Goal: Information Seeking & Learning: Find specific fact

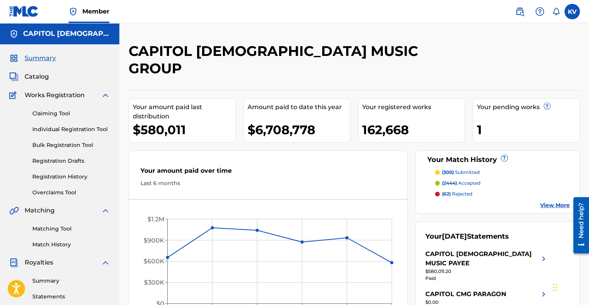
click at [284, 68] on div "CAPITOL [DEMOGRAPHIC_DATA] MUSIC GROUP Your amount paid last distribution $580,…" at bounding box center [355, 204] width 452 height 325
click at [49, 112] on link "Claiming Tool" at bounding box center [71, 113] width 78 height 8
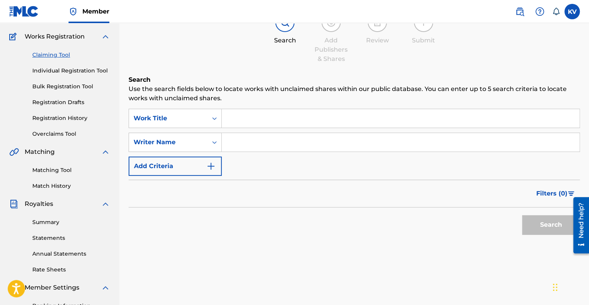
scroll to position [57, 0]
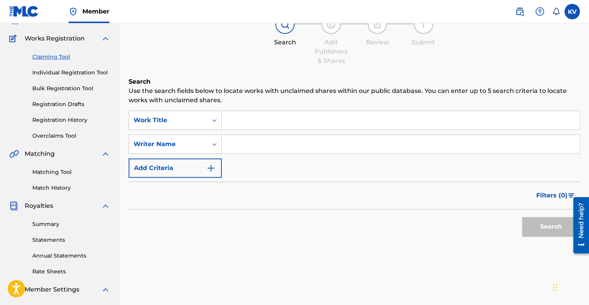
click at [45, 171] on link "Matching Tool" at bounding box center [71, 172] width 78 height 8
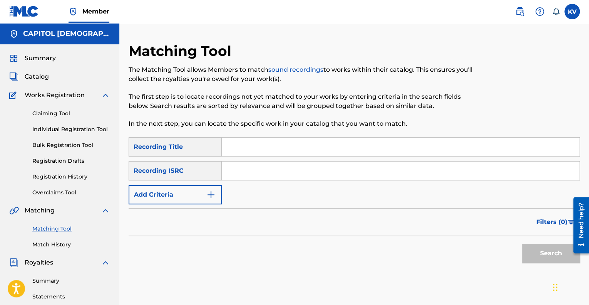
click at [269, 170] on input "Search Form" at bounding box center [401, 170] width 358 height 18
paste input "TCACA1431332"
type input "TCACA1431332"
click at [549, 257] on button "Search" at bounding box center [551, 252] width 58 height 19
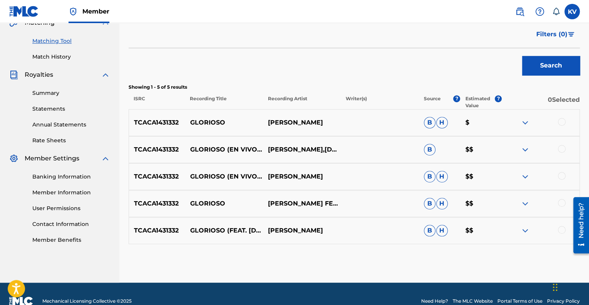
scroll to position [202, 0]
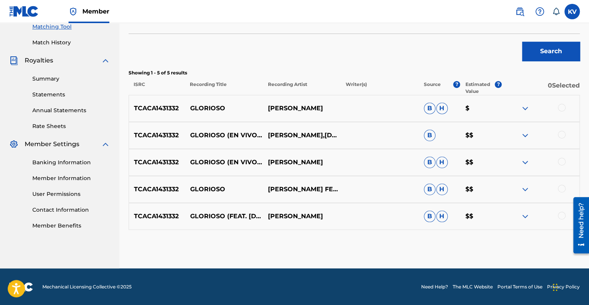
click at [562, 105] on div at bounding box center [562, 108] width 8 height 8
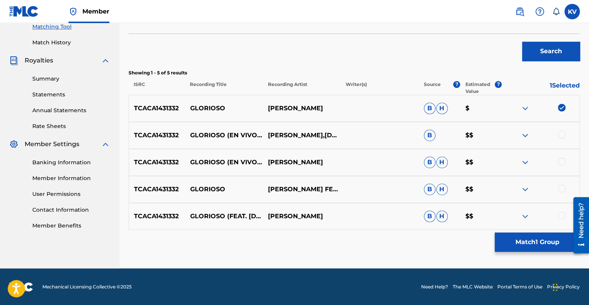
click at [562, 131] on div at bounding box center [562, 135] width 8 height 8
click at [562, 158] on div at bounding box center [562, 162] width 8 height 8
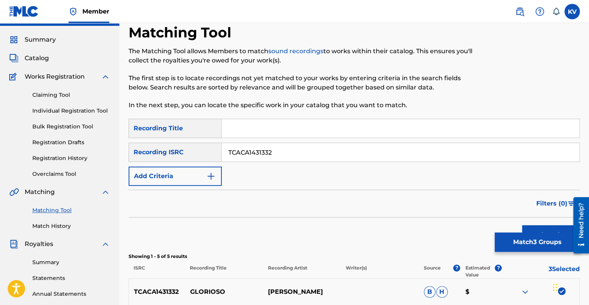
scroll to position [19, 0]
click at [65, 227] on link "Match History" at bounding box center [71, 226] width 78 height 8
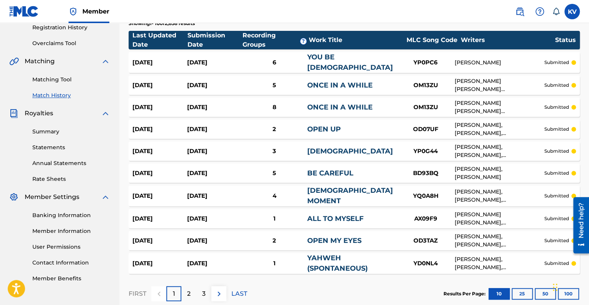
scroll to position [168, 0]
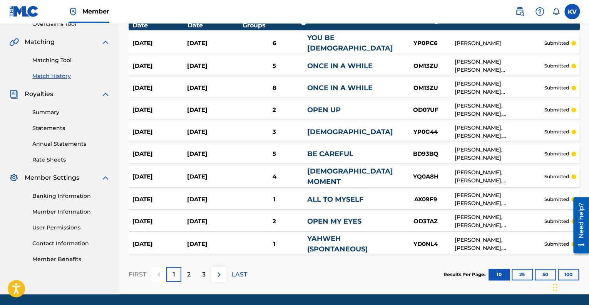
click at [543, 269] on button "50" at bounding box center [545, 275] width 21 height 12
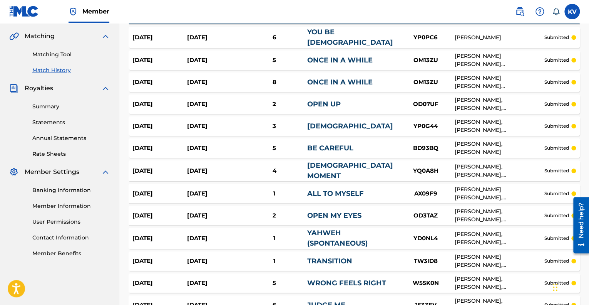
scroll to position [143, 0]
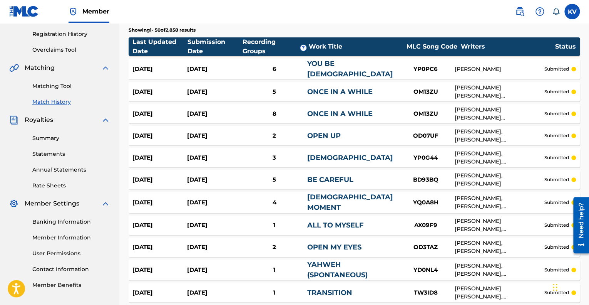
click at [202, 40] on div "Submission Date" at bounding box center [215, 46] width 55 height 18
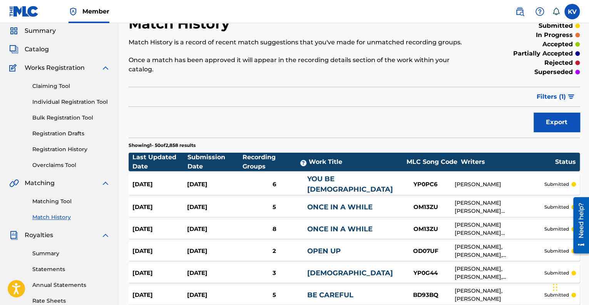
scroll to position [0, 0]
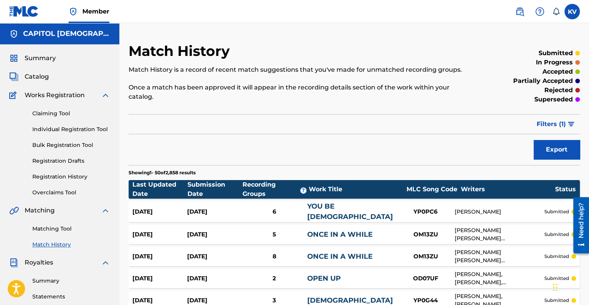
click at [560, 119] on span "Filters ( 1 )" at bounding box center [551, 123] width 29 height 9
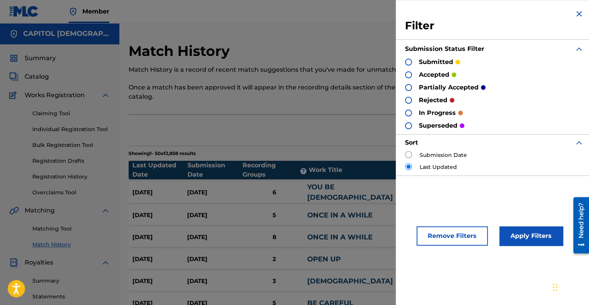
click at [409, 152] on input "radio" at bounding box center [408, 154] width 7 height 7
radio input "true"
click at [535, 232] on button "Apply Filters" at bounding box center [532, 235] width 64 height 19
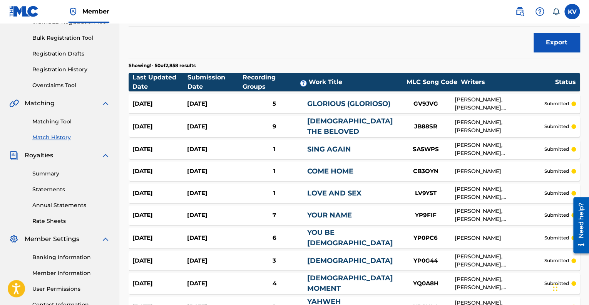
scroll to position [106, 0]
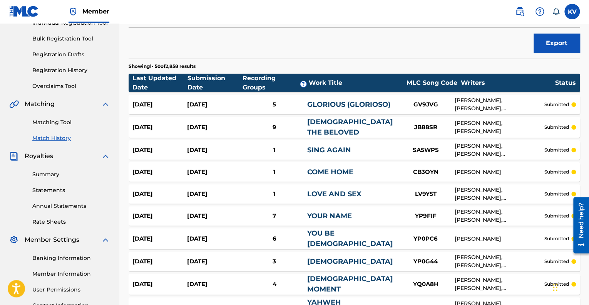
click at [336, 100] on link "GLORIOUS (GLORIOSO)" at bounding box center [348, 104] width 83 height 8
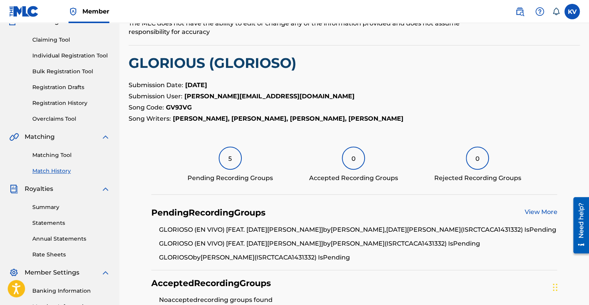
scroll to position [17, 0]
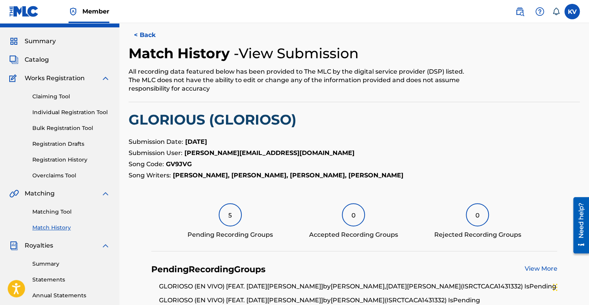
click at [149, 31] on button "< Back" at bounding box center [152, 34] width 46 height 19
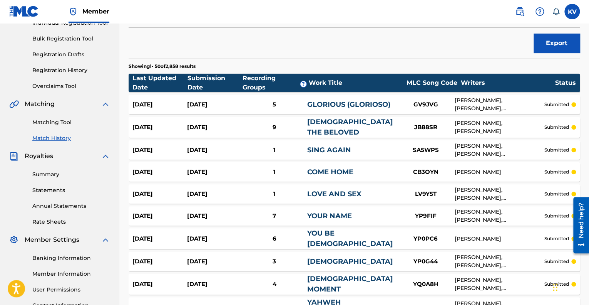
click at [49, 121] on link "Matching Tool" at bounding box center [71, 122] width 78 height 8
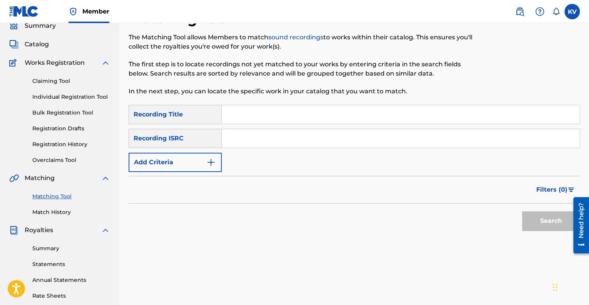
scroll to position [33, 0]
click at [276, 143] on input "Search Form" at bounding box center [401, 138] width 358 height 18
paste input "TCACA1431332"
type input "TCACA1431332"
click at [542, 225] on button "Search" at bounding box center [551, 220] width 58 height 19
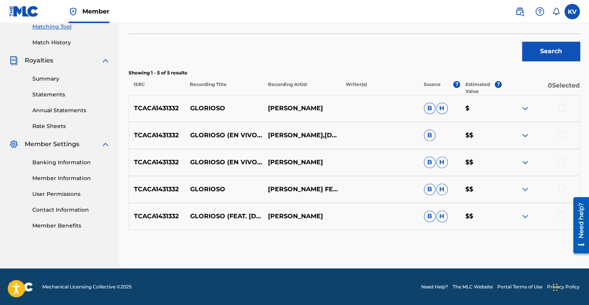
scroll to position [0, 0]
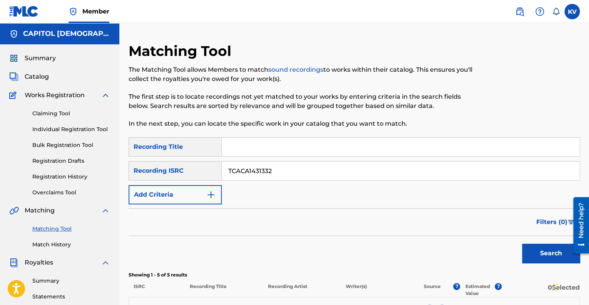
click at [39, 61] on span "Summary" at bounding box center [40, 58] width 31 height 9
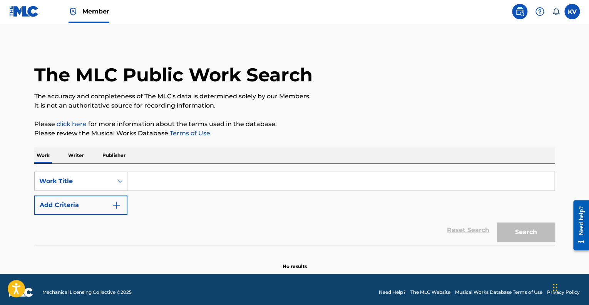
scroll to position [5, 0]
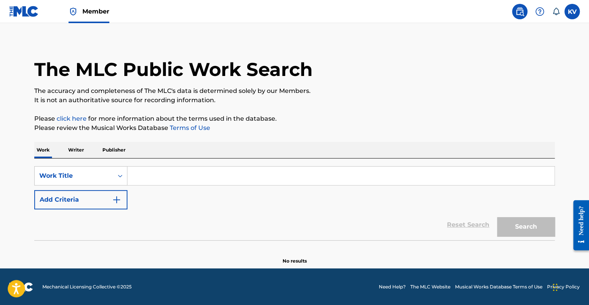
click at [149, 175] on input "Search Form" at bounding box center [341, 175] width 427 height 18
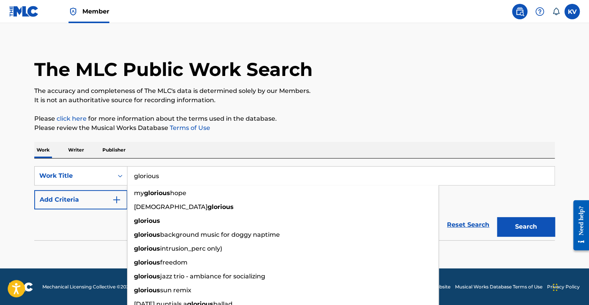
type input "glorious"
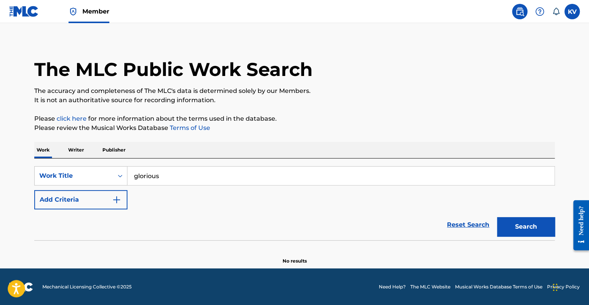
click at [66, 197] on button "Add Criteria" at bounding box center [80, 199] width 93 height 19
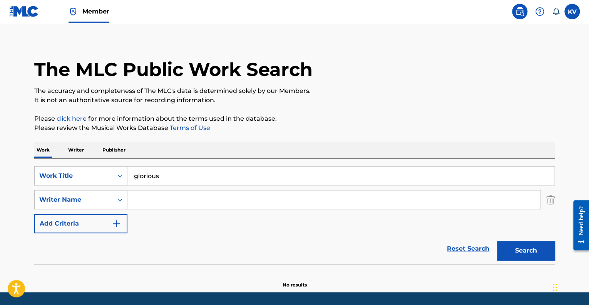
click at [145, 200] on input "Search Form" at bounding box center [334, 199] width 413 height 18
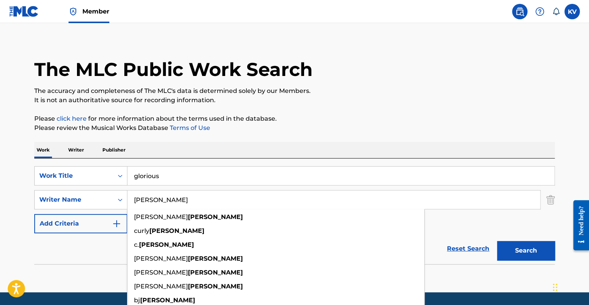
type input "[PERSON_NAME]"
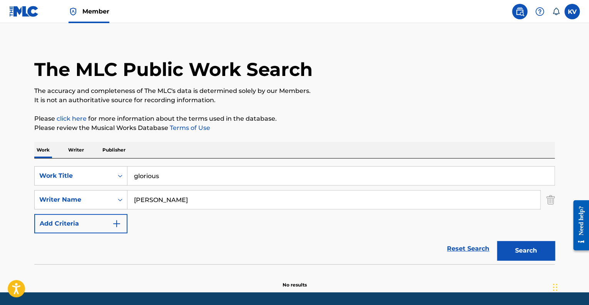
click at [570, 109] on main "The MLC Public Work Search The accuracy and completeness of The MLC's data is d…" at bounding box center [294, 155] width 589 height 274
click at [530, 245] on button "Search" at bounding box center [526, 250] width 58 height 19
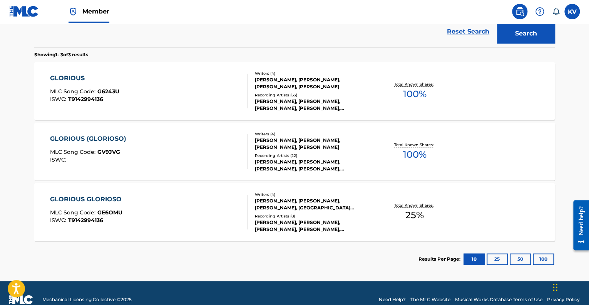
scroll to position [224, 0]
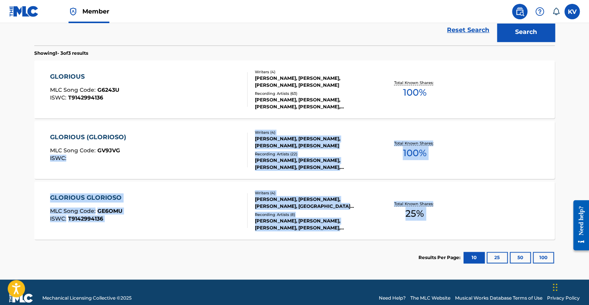
drag, startPoint x: 29, startPoint y: 178, endPoint x: 388, endPoint y: 246, distance: 365.4
click at [388, 246] on div "The MLC Public Work Search The accuracy and completeness of The MLC's data is d…" at bounding box center [294, 47] width 539 height 457
click at [323, 250] on section "Results Per Page: 10 25 50 100" at bounding box center [294, 257] width 521 height 36
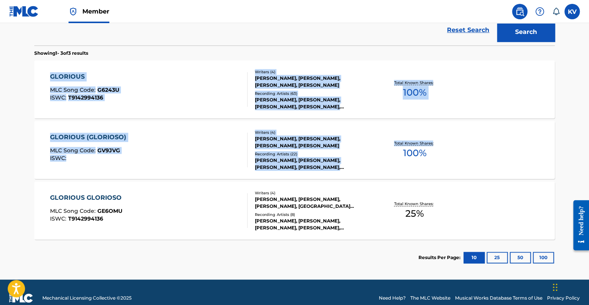
drag, startPoint x: 25, startPoint y: 70, endPoint x: 562, endPoint y: 155, distance: 544.2
click at [562, 155] on div "The MLC Public Work Search The accuracy and completeness of The MLC's data is d…" at bounding box center [294, 47] width 539 height 457
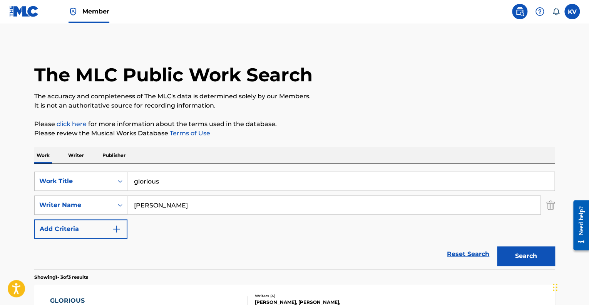
click at [518, 92] on p "The accuracy and completeness of The MLC's data is determined solely by our Mem…" at bounding box center [294, 96] width 521 height 9
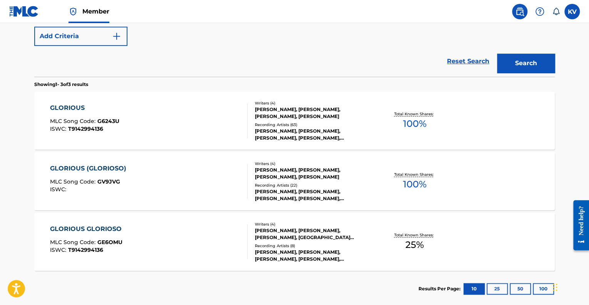
scroll to position [235, 0]
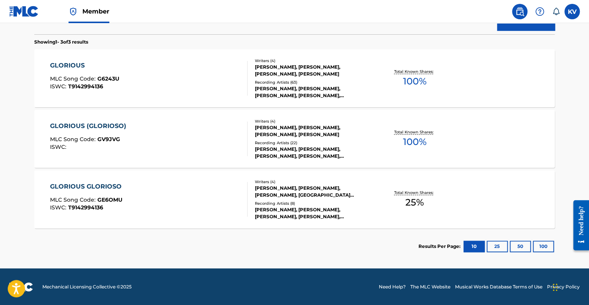
click at [69, 65] on div "GLORIOUS" at bounding box center [84, 65] width 69 height 9
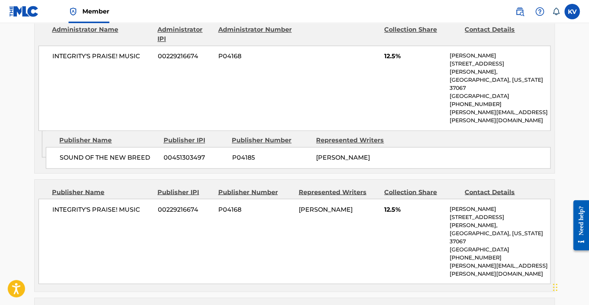
scroll to position [559, 0]
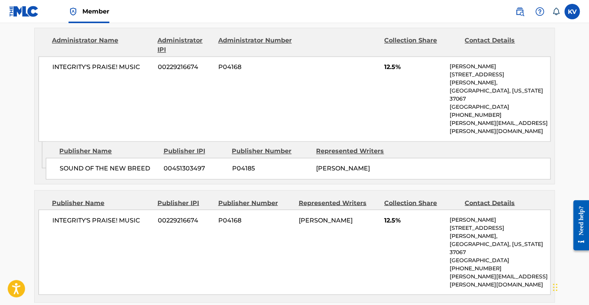
scroll to position [235, 0]
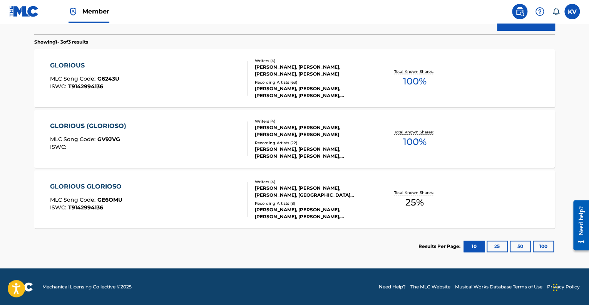
click at [72, 66] on div "GLORIOUS" at bounding box center [84, 65] width 69 height 9
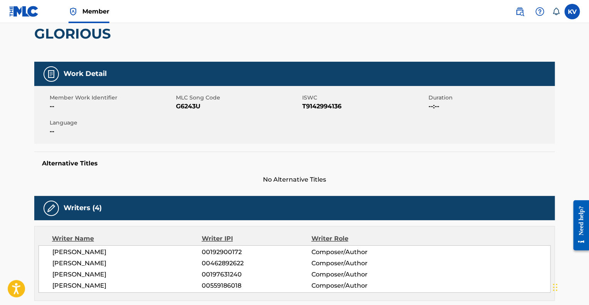
scroll to position [75, 0]
drag, startPoint x: 304, startPoint y: 103, endPoint x: 351, endPoint y: 107, distance: 47.2
click at [351, 107] on span "T9142994136" at bounding box center [364, 106] width 124 height 9
click at [350, 69] on div "Work Detail" at bounding box center [294, 74] width 521 height 24
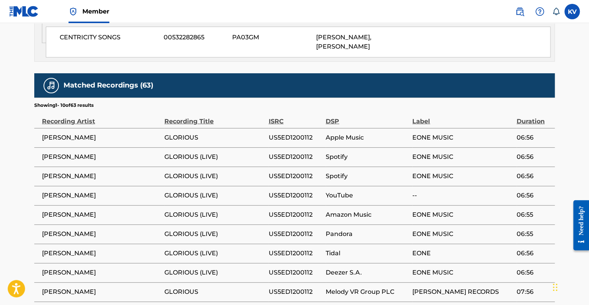
scroll to position [1077, 0]
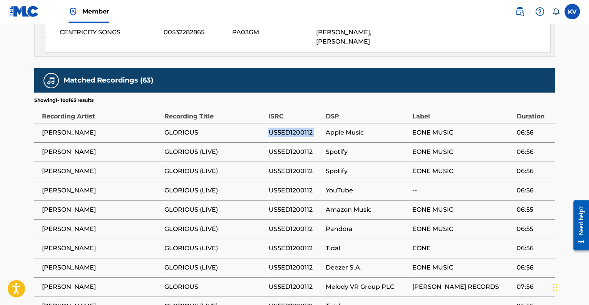
drag, startPoint x: 269, startPoint y: 90, endPoint x: 326, endPoint y: 96, distance: 57.0
click at [326, 123] on tr "[PERSON_NAME] GLORIOUS US5ED1200112 Apple Music EONE MUSIC 06:56" at bounding box center [294, 132] width 521 height 19
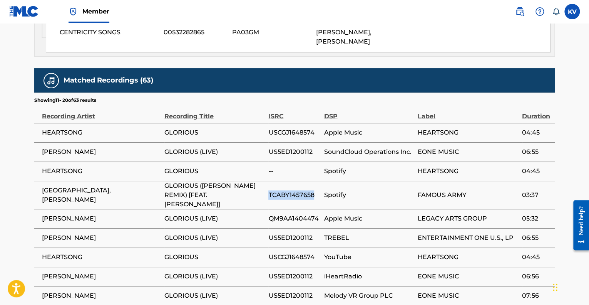
drag, startPoint x: 269, startPoint y: 147, endPoint x: 321, endPoint y: 146, distance: 52.8
click at [321, 181] on td "TCABY1457658" at bounding box center [296, 195] width 55 height 28
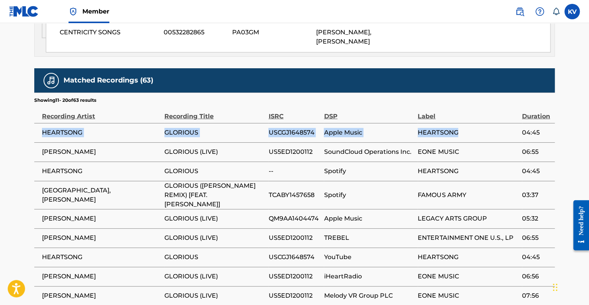
drag, startPoint x: 42, startPoint y: 86, endPoint x: 465, endPoint y: 83, distance: 423.4
click at [465, 123] on tr "HEARTSONG GLORIOUS USCGJ1648574 Apple Music HEARTSONG 04:45" at bounding box center [294, 132] width 521 height 19
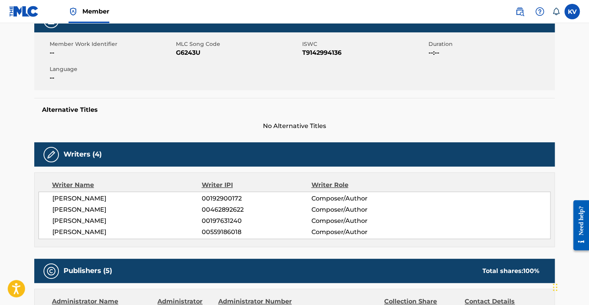
scroll to position [0, 0]
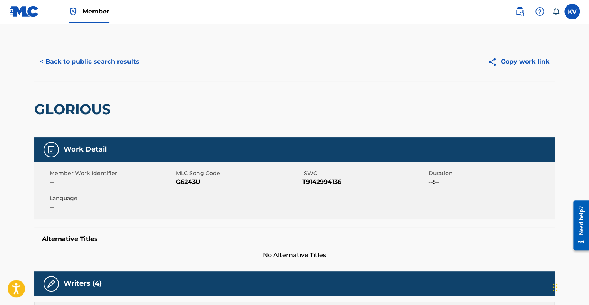
click at [64, 61] on button "< Back to public search results" at bounding box center [89, 61] width 111 height 19
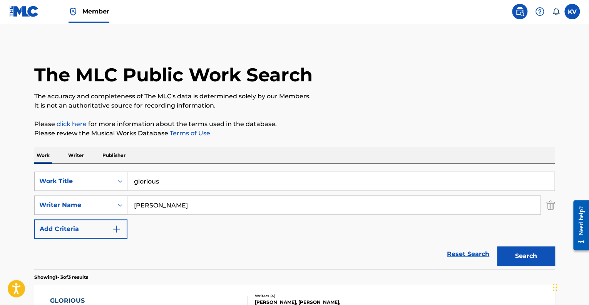
scroll to position [235, 0]
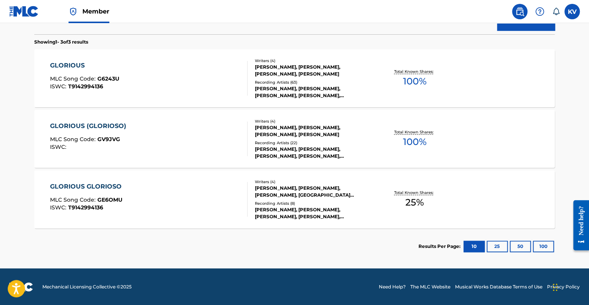
click at [81, 124] on div "GLORIOUS (GLORIOSO)" at bounding box center [90, 125] width 80 height 9
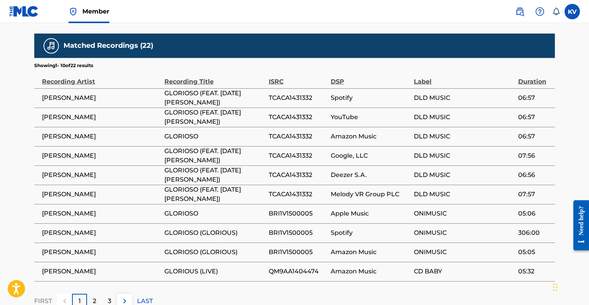
scroll to position [1058, 0]
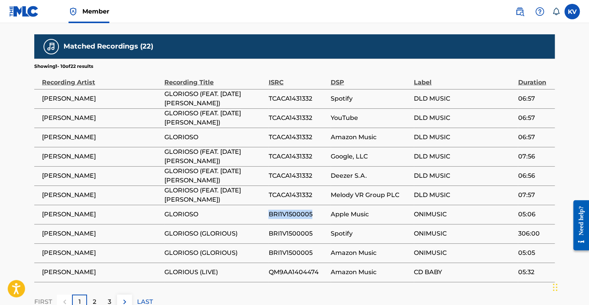
drag, startPoint x: 270, startPoint y: 158, endPoint x: 326, endPoint y: 160, distance: 55.9
click at [326, 205] on td "BRI1V1500005" at bounding box center [300, 214] width 62 height 19
drag, startPoint x: 271, startPoint y: 45, endPoint x: 275, endPoint y: 46, distance: 3.9
click at [275, 94] on span "TCACA1431332" at bounding box center [298, 98] width 58 height 9
click at [269, 94] on span "TCACA1431332" at bounding box center [298, 98] width 58 height 9
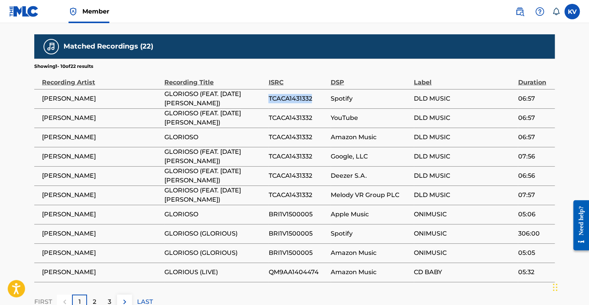
drag, startPoint x: 270, startPoint y: 45, endPoint x: 314, endPoint y: 41, distance: 44.9
click at [314, 94] on span "TCACA1431332" at bounding box center [298, 98] width 58 height 9
copy span "TCACA1431332"
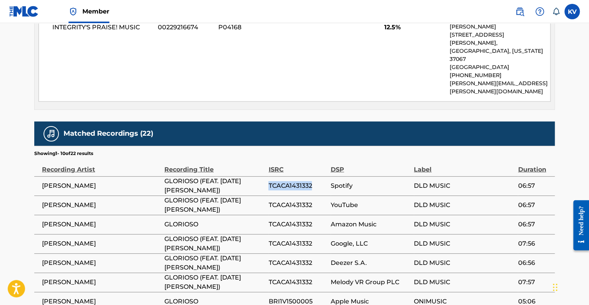
scroll to position [971, 0]
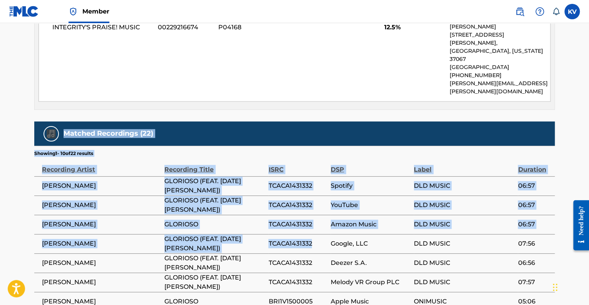
drag, startPoint x: 42, startPoint y: 81, endPoint x: 316, endPoint y: 195, distance: 296.3
click at [316, 195] on div "Matched Recordings (22) Showing 1 - 10 of 22 results Recording Artist Recording…" at bounding box center [294, 258] width 521 height 275
